Goal: Information Seeking & Learning: Learn about a topic

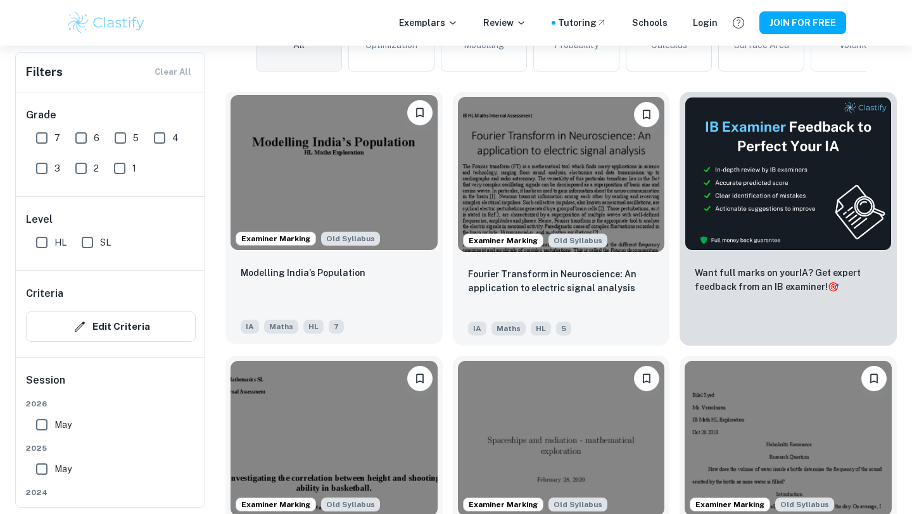
scroll to position [311, 0]
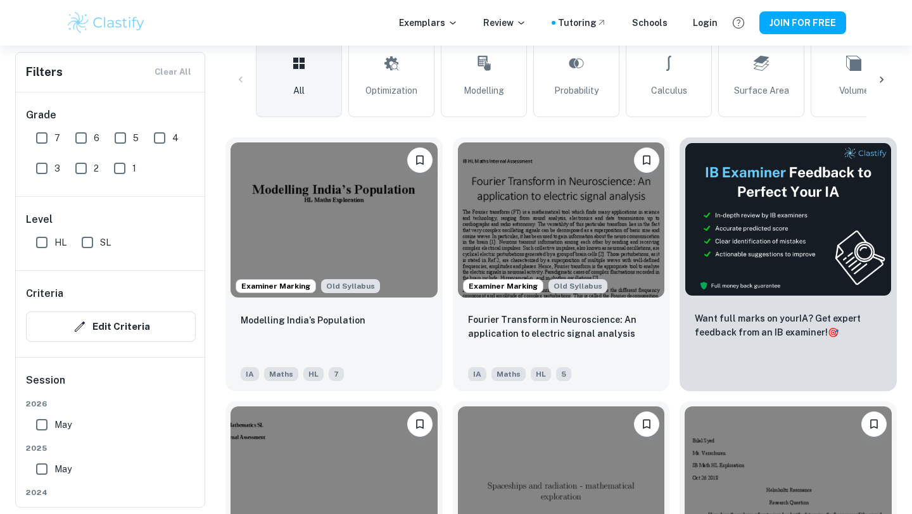
click at [43, 136] on input "7" at bounding box center [41, 137] width 25 height 25
checkbox input "true"
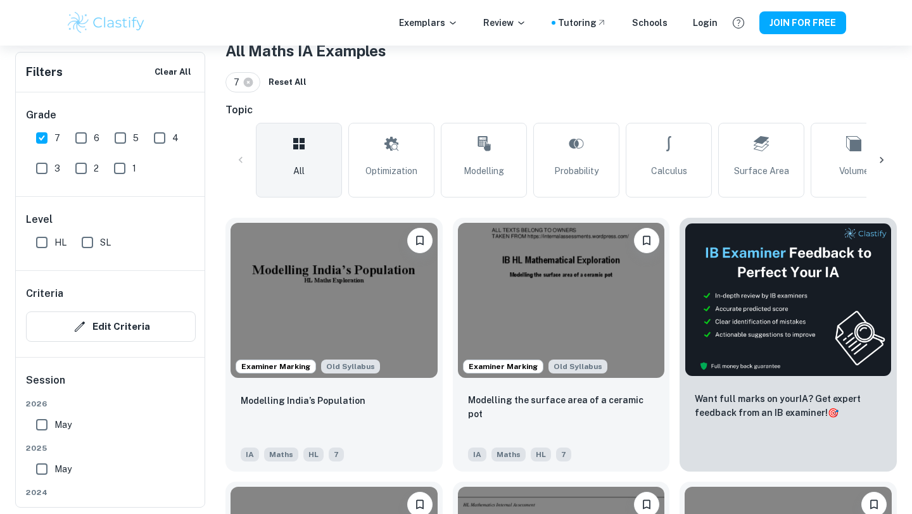
scroll to position [257, 0]
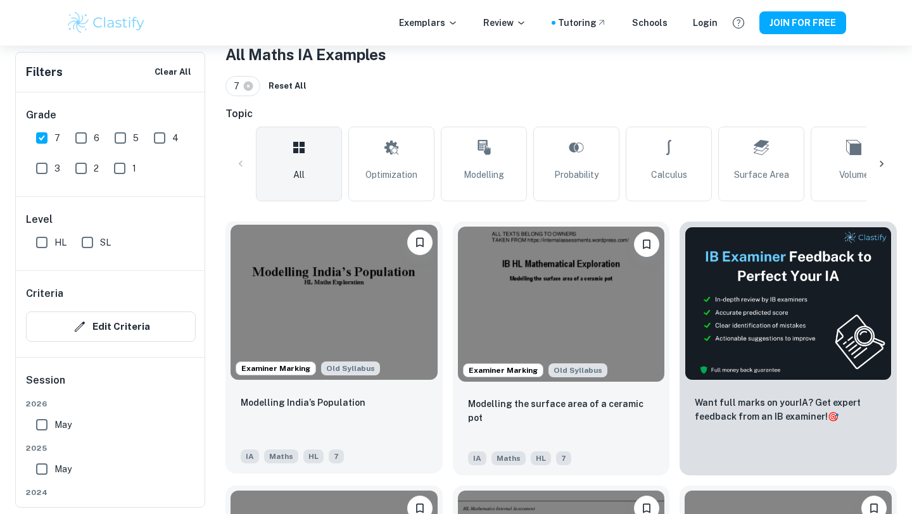
click at [368, 305] on img at bounding box center [334, 302] width 207 height 155
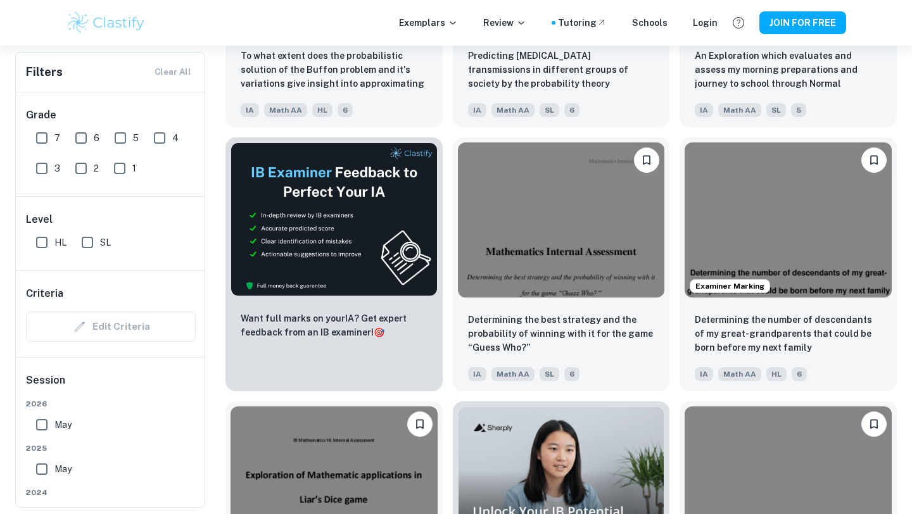
scroll to position [1897, 0]
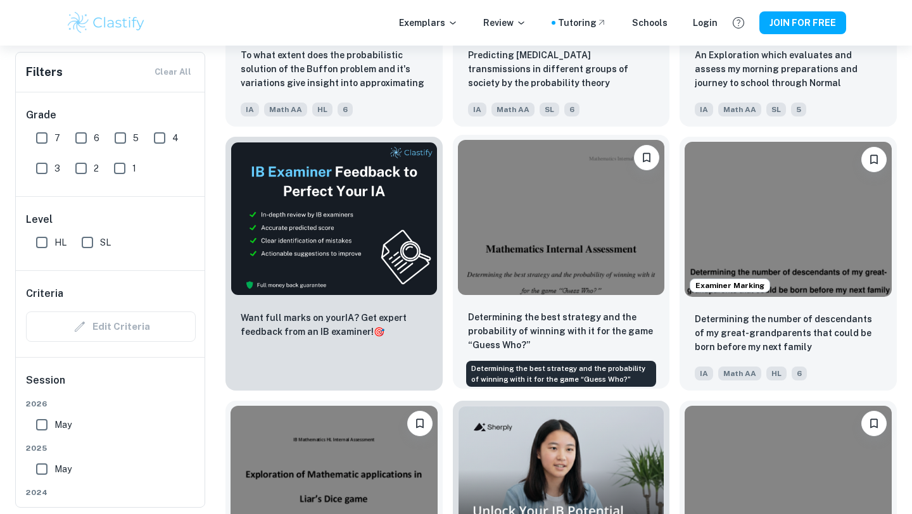
click at [528, 331] on p "Determining the best strategy and the probability of winning with it for the ga…" at bounding box center [561, 331] width 187 height 42
